Goal: Check status: Check status

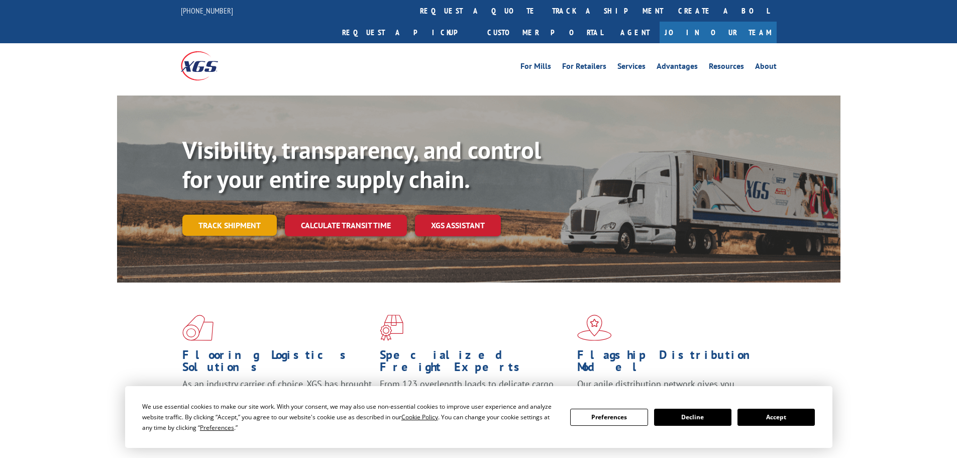
click at [232, 215] on link "Track shipment" at bounding box center [229, 225] width 94 height 21
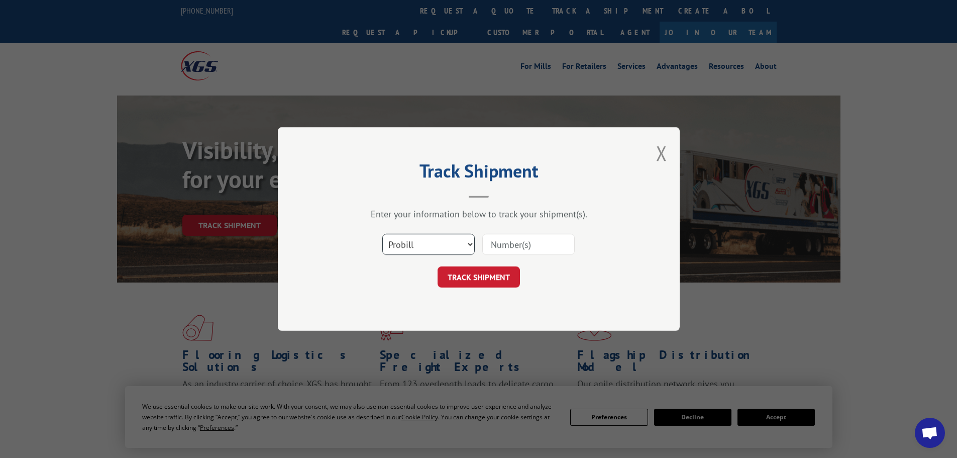
click at [426, 246] on select "Select category... Probill BOL PO" at bounding box center [428, 244] width 92 height 21
select select "bol"
click at [382, 234] on select "Select category... Probill BOL PO" at bounding box center [428, 244] width 92 height 21
click at [480, 246] on div "Select category... Probill BOL PO" at bounding box center [479, 244] width 302 height 33
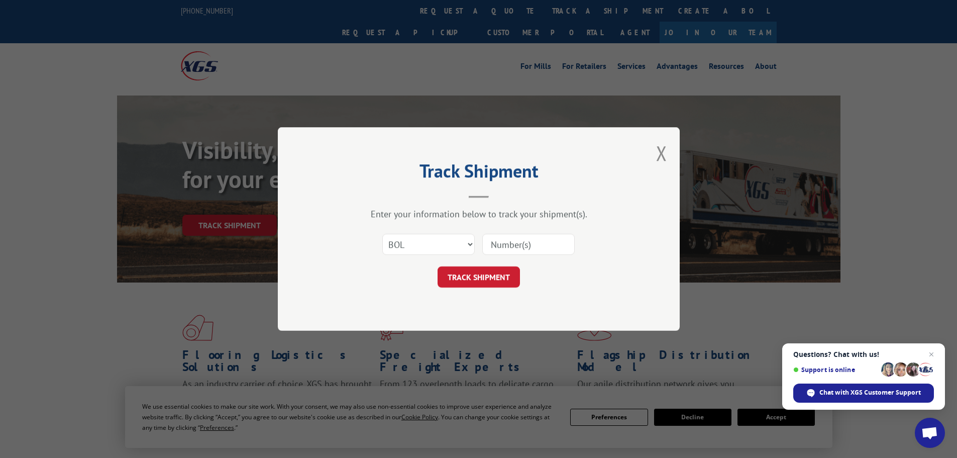
click at [495, 246] on input at bounding box center [528, 244] width 92 height 21
paste input "6043626"
type input "6043626"
click at [476, 279] on button "TRACK SHIPMENT" at bounding box center [479, 276] width 82 height 21
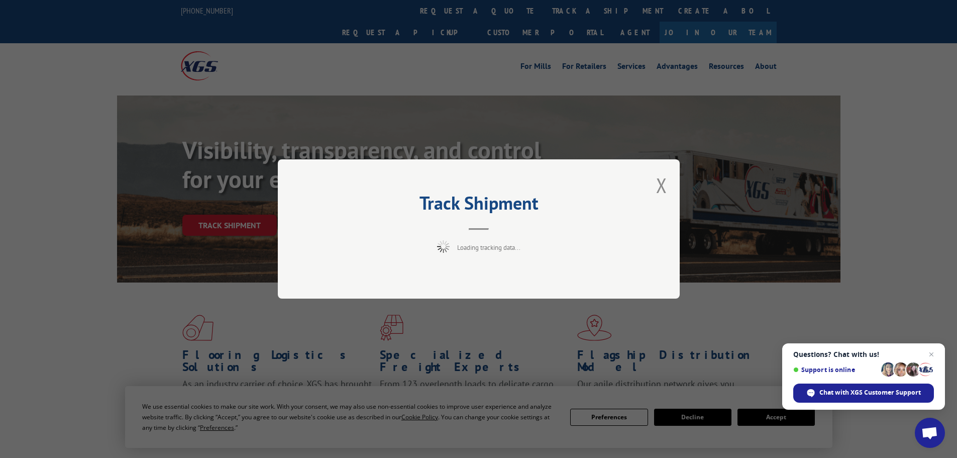
click at [870, 371] on span "Support is online" at bounding box center [836, 370] width 84 height 8
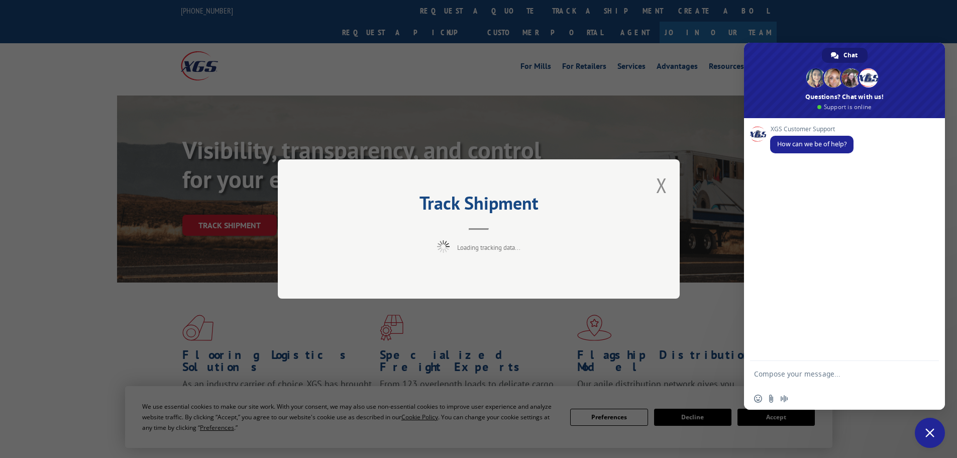
click at [771, 371] on textarea "Compose your message..." at bounding box center [833, 378] width 159 height 18
paste textarea "6043626"
click at [879, 373] on textarea "Good morning. Can you please verify 6043626 delivered to [GEOGRAPHIC_DATA] [DAT…" at bounding box center [833, 378] width 159 height 18
click at [895, 385] on textarea "Good morning. Can you please verify BOL 6043626 delivered to [GEOGRAPHIC_DATA] …" at bounding box center [833, 378] width 159 height 18
type textarea "Good morning. Can you please verify BOL 6043626 delivered to [GEOGRAPHIC_DATA] …"
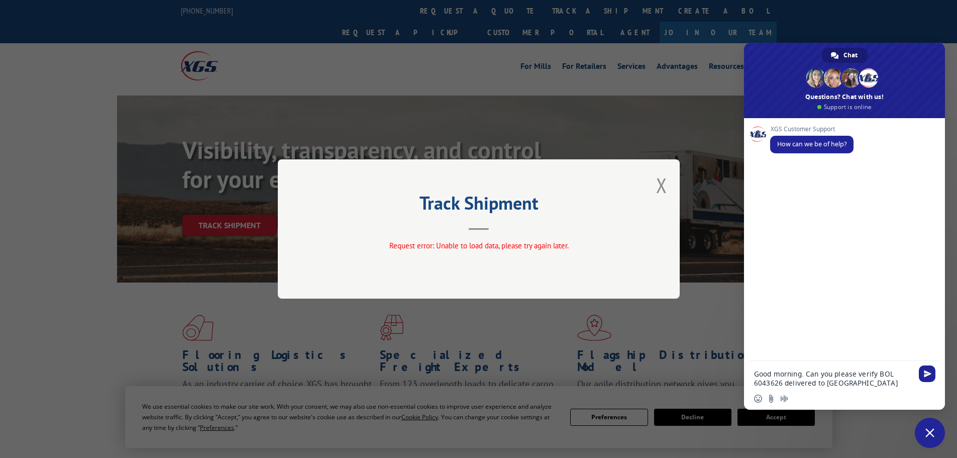
click at [925, 370] on span "Send" at bounding box center [928, 374] width 8 height 8
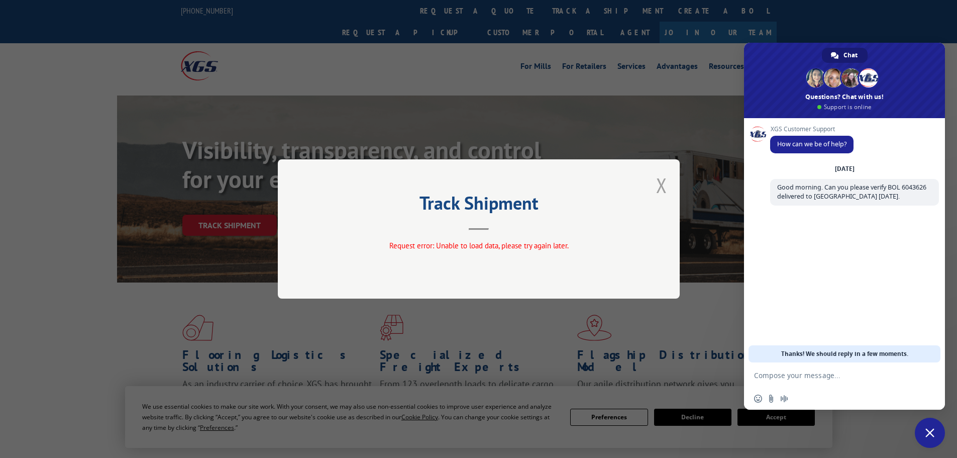
click at [664, 187] on button "Close modal" at bounding box center [661, 185] width 11 height 27
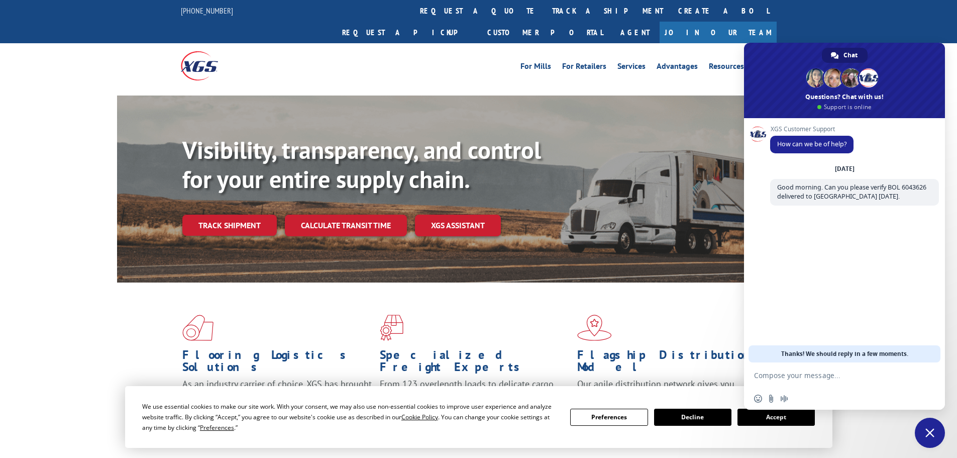
click at [783, 420] on button "Accept" at bounding box center [776, 417] width 77 height 17
